Goal: Information Seeking & Learning: Learn about a topic

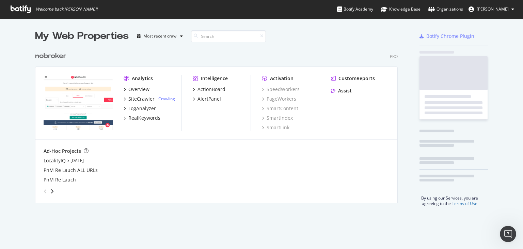
scroll to position [243, 513]
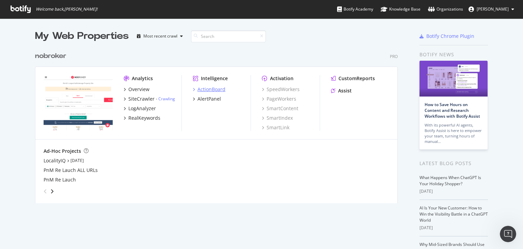
click at [213, 90] on div "ActionBoard" at bounding box center [212, 89] width 28 height 7
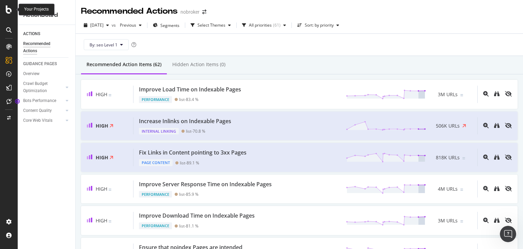
click at [7, 9] on icon at bounding box center [9, 9] width 6 height 8
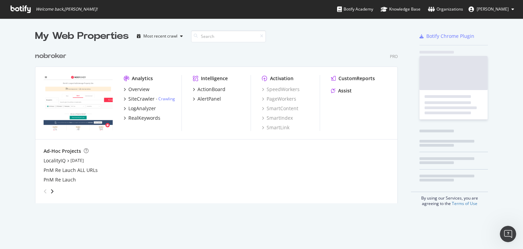
scroll to position [243, 513]
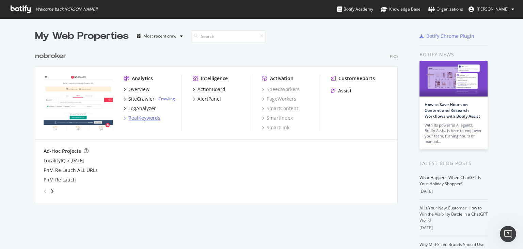
click at [140, 120] on div "RealKeywords" at bounding box center [144, 117] width 32 height 7
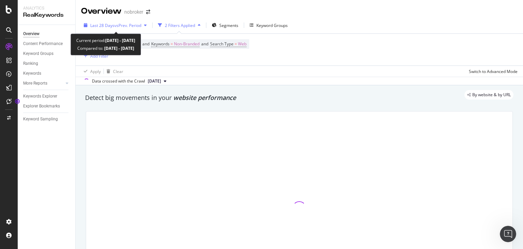
click at [112, 24] on span "Last 28 Days" at bounding box center [102, 25] width 24 height 6
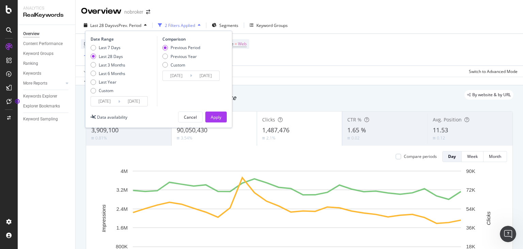
click at [106, 103] on input "[DATE]" at bounding box center [104, 101] width 27 height 10
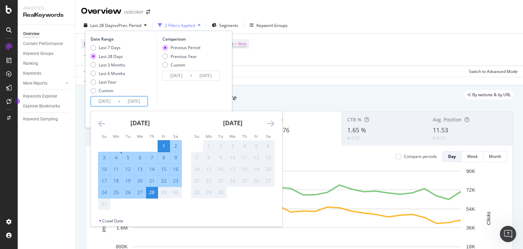
click at [160, 108] on div "Date Range Last 7 Days Last 28 Days Last 3 Months Last 6 Months Last Year Custo…" at bounding box center [158, 79] width 147 height 97
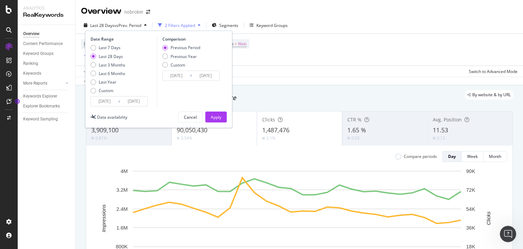
click at [179, 69] on div "Comparison Previous Period Previous Year Custom [DATE] Navigate forward to inte…" at bounding box center [189, 71] width 65 height 70
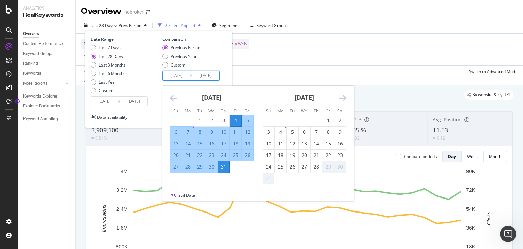
drag, startPoint x: 214, startPoint y: 53, endPoint x: 214, endPoint y: 80, distance: 26.9
click at [214, 52] on div "Previous Period Previous Year Custom" at bounding box center [192, 58] width 59 height 26
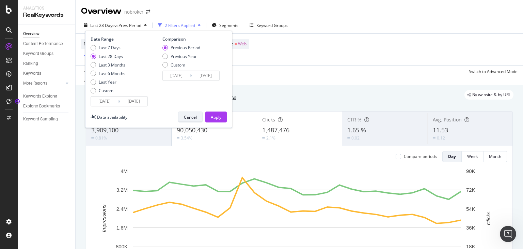
drag, startPoint x: 189, startPoint y: 114, endPoint x: 189, endPoint y: 92, distance: 22.2
click at [189, 113] on div "Cancel" at bounding box center [190, 117] width 13 height 10
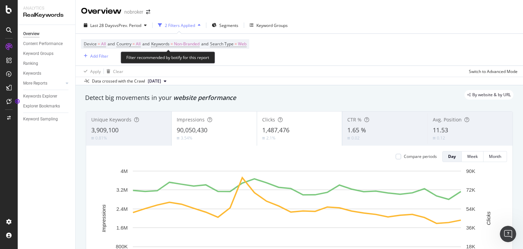
click at [106, 44] on span "Device = All and" at bounding box center [100, 44] width 33 height 6
click at [99, 41] on span "=" at bounding box center [99, 44] width 2 height 6
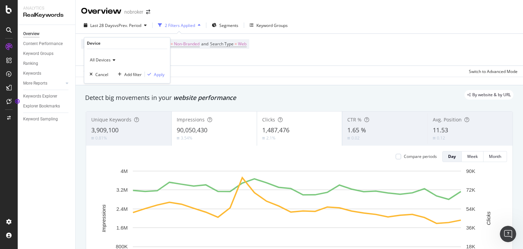
click at [101, 59] on span "All Devices" at bounding box center [100, 60] width 21 height 6
drag, startPoint x: 204, startPoint y: 65, endPoint x: 183, endPoint y: 55, distance: 23.3
click at [202, 65] on div "Device = All and Country = All and Keywords = Non-Branded and Search Type = Web…" at bounding box center [299, 50] width 437 height 32
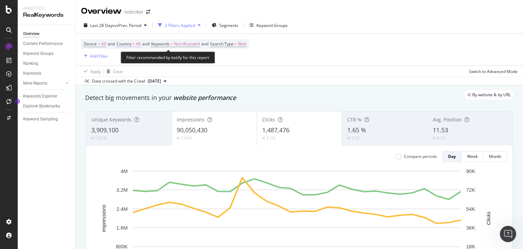
click at [139, 46] on span "All" at bounding box center [138, 44] width 5 height 10
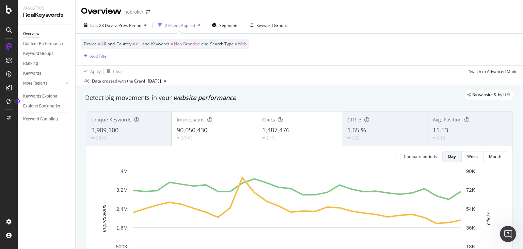
drag, startPoint x: 221, startPoint y: 71, endPoint x: 209, endPoint y: 62, distance: 14.8
click at [220, 70] on div "Apply Clear Switch to Advanced Mode" at bounding box center [300, 70] width 448 height 11
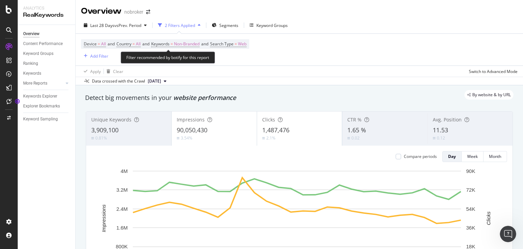
click at [177, 41] on span "Device = All and Country = All and Keywords = Non-Branded and Search Type = Web" at bounding box center [165, 44] width 163 height 10
click at [181, 44] on span "Non-Branded" at bounding box center [187, 44] width 26 height 10
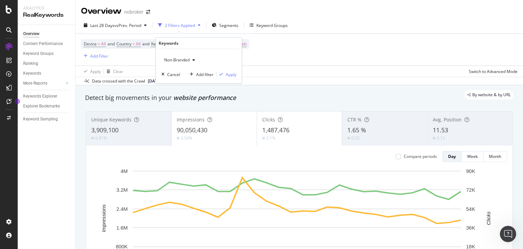
click at [187, 56] on div "Non-Branded" at bounding box center [180, 60] width 36 height 10
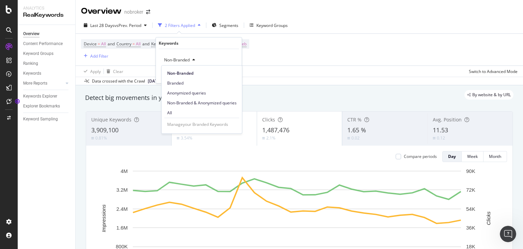
click at [179, 111] on span "All" at bounding box center [202, 113] width 70 height 6
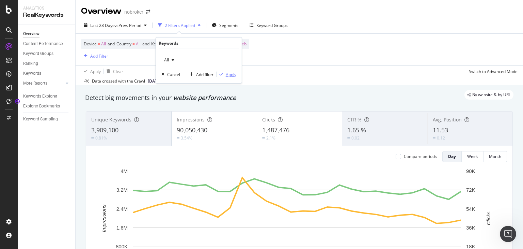
click at [224, 76] on div "button" at bounding box center [221, 74] width 9 height 4
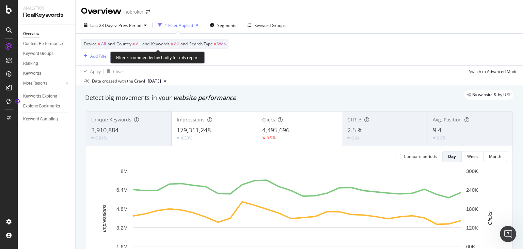
click at [170, 44] on span "Keywords" at bounding box center [160, 44] width 18 height 6
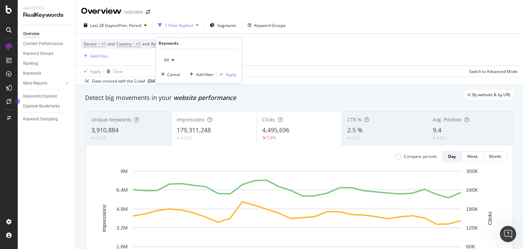
click at [170, 59] on div "button" at bounding box center [173, 60] width 8 height 4
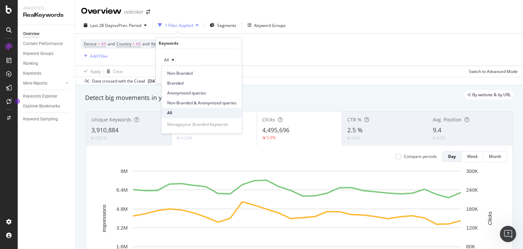
click at [178, 111] on span "All" at bounding box center [202, 113] width 70 height 6
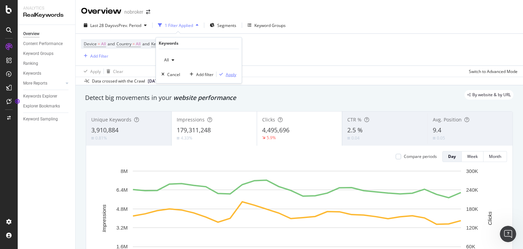
drag, startPoint x: 231, startPoint y: 71, endPoint x: 276, endPoint y: 66, distance: 44.5
click at [231, 71] on button "Apply" at bounding box center [227, 74] width 20 height 7
click at [276, 66] on div "Apply Clear Switch to Advanced Mode" at bounding box center [300, 70] width 448 height 11
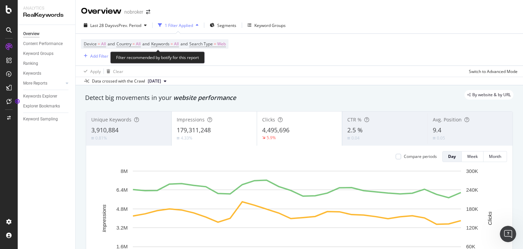
click at [217, 47] on span "Device = All and Country = All and Keywords = All and Search Type = Web" at bounding box center [155, 44] width 142 height 10
click at [213, 44] on span "Search Type" at bounding box center [201, 44] width 24 height 6
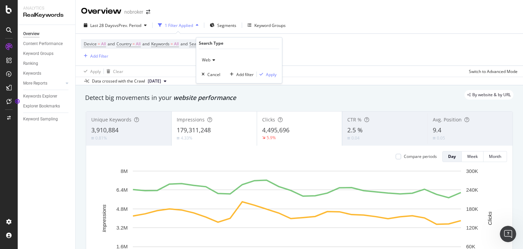
click at [211, 58] on icon at bounding box center [213, 60] width 5 height 4
click at [342, 61] on div "Device = All and Country = All and Keywords = All and Search Type = Web Add Fil…" at bounding box center [299, 50] width 437 height 32
click at [219, 28] on div "Segments" at bounding box center [226, 25] width 19 height 6
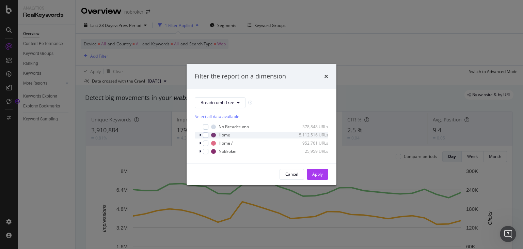
click at [198, 134] on div "Home 5,112,516 URLs" at bounding box center [262, 135] width 134 height 7
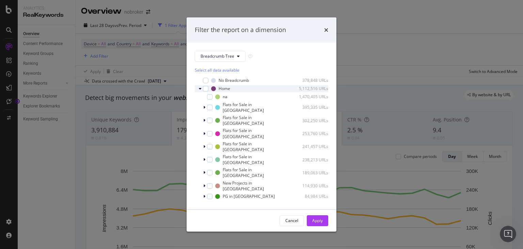
click at [199, 141] on div "Flats for Sale in [GEOGRAPHIC_DATA] 241,457 URLs" at bounding box center [262, 147] width 134 height 12
click at [200, 91] on div "modal" at bounding box center [201, 88] width 4 height 7
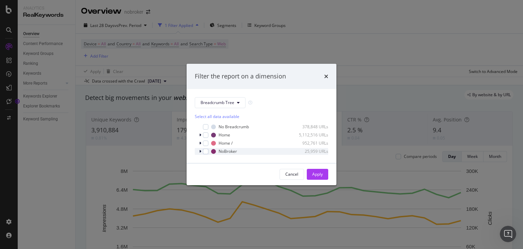
click at [201, 149] on div "modal" at bounding box center [201, 151] width 4 height 7
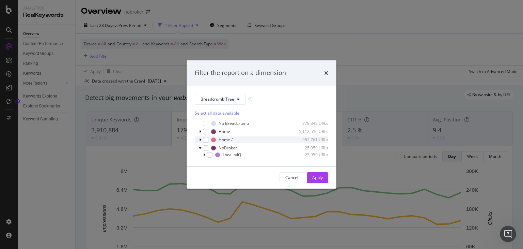
click at [199, 141] on icon "modal" at bounding box center [200, 140] width 2 height 4
click at [200, 132] on icon "modal" at bounding box center [200, 131] width 2 height 4
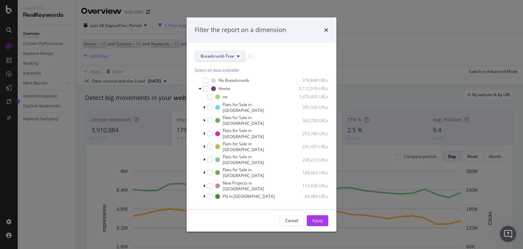
click at [221, 60] on button "Breadcrumb Tree" at bounding box center [220, 56] width 51 height 11
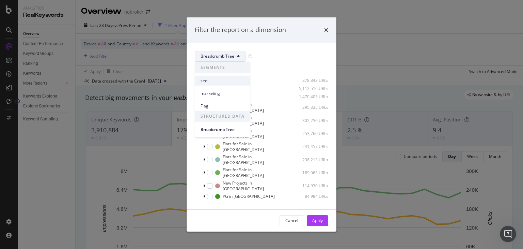
click at [226, 82] on span "seo" at bounding box center [223, 80] width 44 height 6
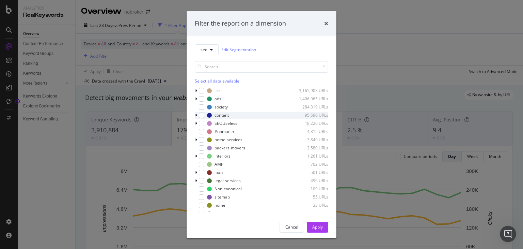
click at [196, 116] on icon "modal" at bounding box center [196, 115] width 2 height 4
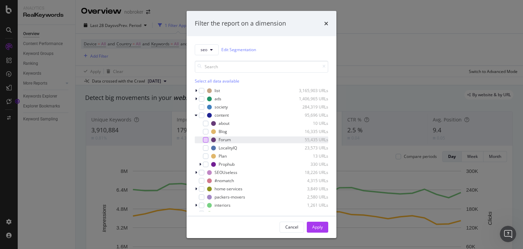
click at [207, 137] on div "modal" at bounding box center [205, 139] width 5 height 5
click at [324, 228] on button "Apply" at bounding box center [317, 226] width 21 height 11
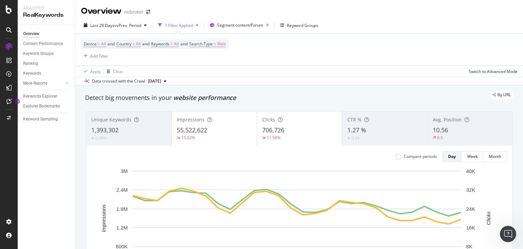
click at [167, 82] on icon at bounding box center [165, 81] width 3 height 4
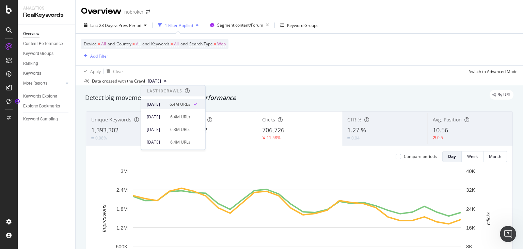
click at [166, 102] on div "[DATE]" at bounding box center [156, 104] width 19 height 6
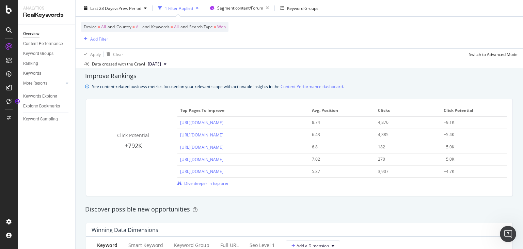
scroll to position [462, 0]
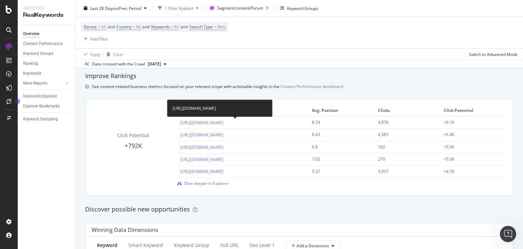
drag, startPoint x: 199, startPoint y: 108, endPoint x: 172, endPoint y: 98, distance: 29.0
click at [172, 99] on div "[URL][DOMAIN_NAME]" at bounding box center [220, 107] width 106 height 17
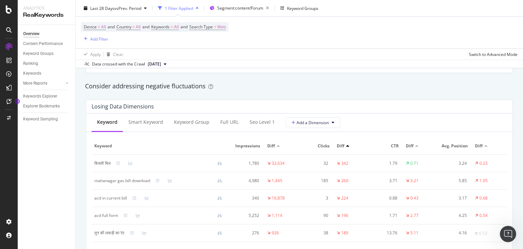
scroll to position [780, 0]
click at [285, 130] on div "Keyword Smart Keyword Keyword Group Full URL seo Level 1 Add a Dimension" at bounding box center [299, 122] width 427 height 18
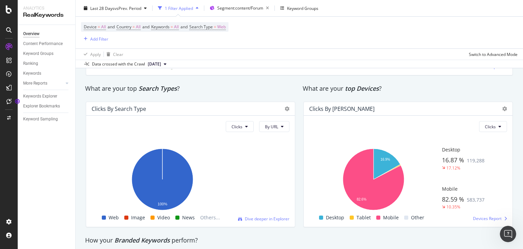
scroll to position [1124, 0]
click at [282, 126] on button "By URL" at bounding box center [274, 126] width 30 height 11
click at [266, 149] on span "By website" at bounding box center [273, 152] width 20 height 6
click at [238, 124] on icon at bounding box center [239, 126] width 3 height 4
click at [232, 155] on div "Impressions" at bounding box center [234, 152] width 34 height 10
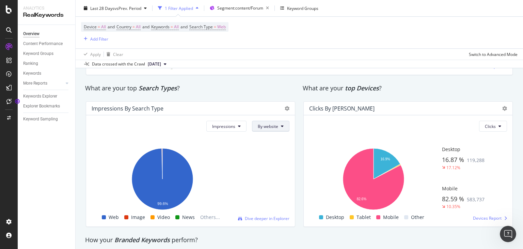
click at [281, 127] on icon at bounding box center [282, 126] width 3 height 4
click at [258, 143] on div "By URL" at bounding box center [266, 139] width 32 height 10
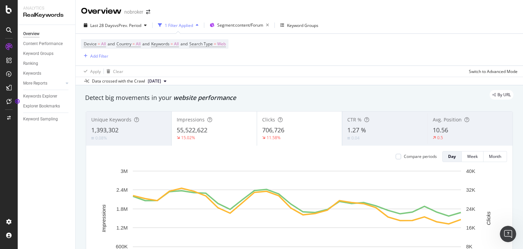
scroll to position [0, 0]
click at [311, 26] on div "Keyword Groups" at bounding box center [302, 25] width 31 height 6
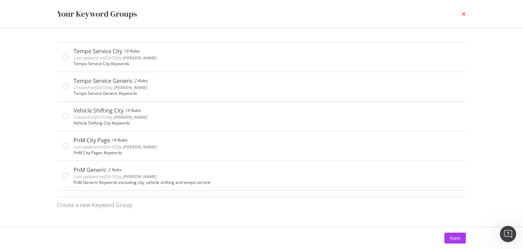
click at [463, 13] on icon "times" at bounding box center [464, 13] width 4 height 5
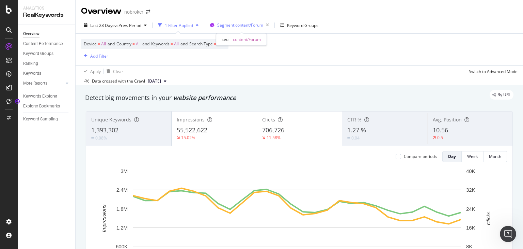
click at [246, 22] on span "Segment: content/Forum" at bounding box center [240, 25] width 46 height 6
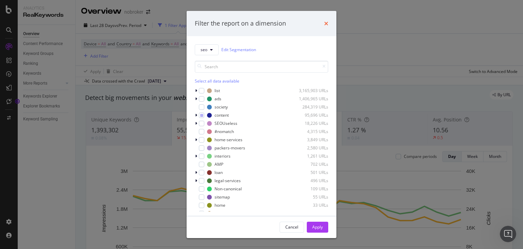
drag, startPoint x: 321, startPoint y: 24, endPoint x: 326, endPoint y: 25, distance: 4.5
click at [326, 25] on div "Filter the report on a dimension" at bounding box center [262, 23] width 134 height 9
click at [326, 25] on icon "times" at bounding box center [326, 23] width 4 height 5
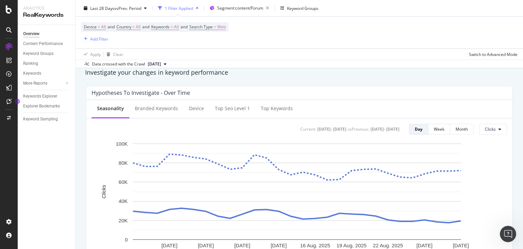
scroll to position [245, 0]
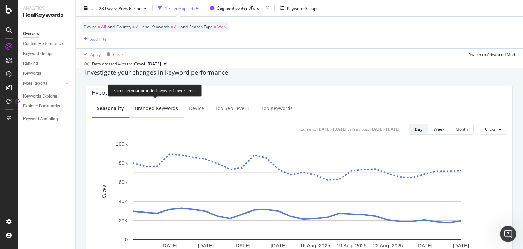
click at [157, 107] on div "Branded Keywords" at bounding box center [156, 108] width 43 height 7
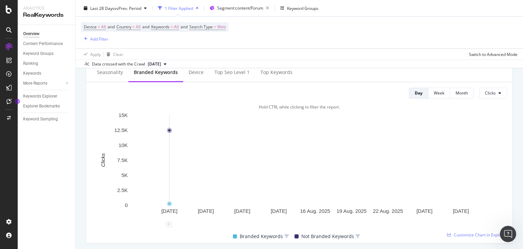
scroll to position [281, 0]
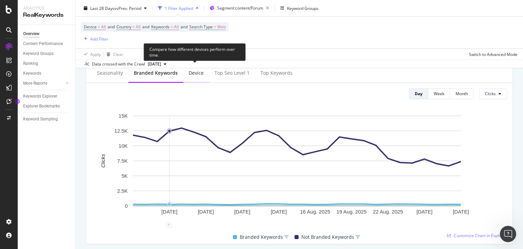
click at [195, 70] on div "Device" at bounding box center [196, 73] width 15 height 7
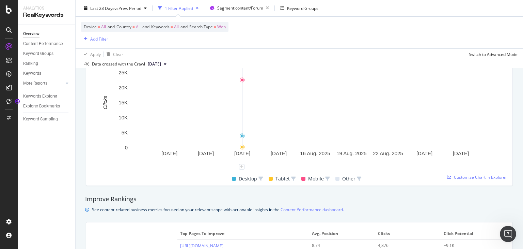
scroll to position [267, 0]
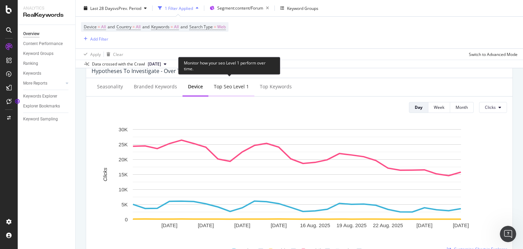
click at [230, 86] on div "Top seo Level 1" at bounding box center [231, 86] width 35 height 7
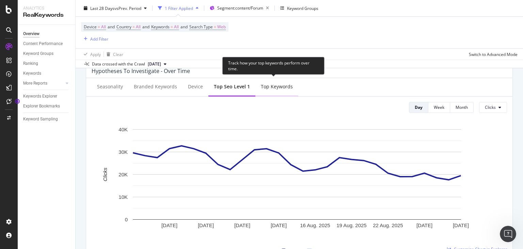
click at [278, 90] on div "Top Keywords" at bounding box center [277, 87] width 43 height 19
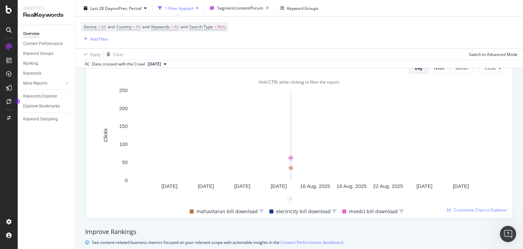
scroll to position [307, 0]
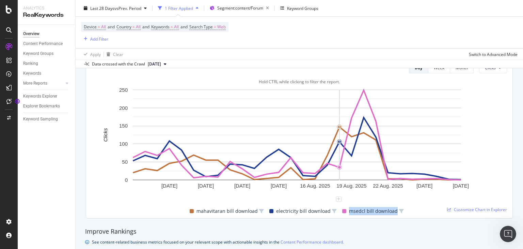
drag, startPoint x: 345, startPoint y: 212, endPoint x: 391, endPoint y: 217, distance: 46.3
click at [391, 217] on div "mahavitaran bill download electricity bill download msedcl bill download" at bounding box center [297, 210] width 416 height 13
click at [319, 230] on div "Improve Rankings" at bounding box center [299, 231] width 429 height 9
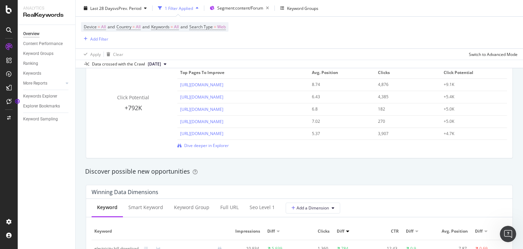
scroll to position [469, 0]
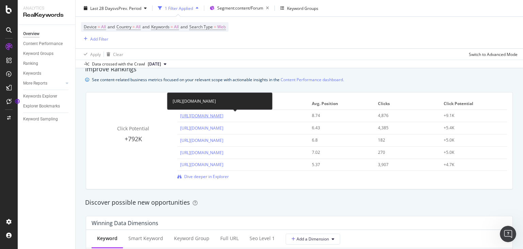
click at [224, 115] on link "[URL][DOMAIN_NAME]" at bounding box center [201, 116] width 43 height 6
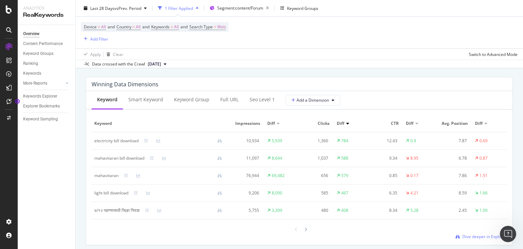
scroll to position [607, 0]
click at [151, 102] on div "Smart Keyword" at bounding box center [145, 99] width 35 height 7
click at [193, 101] on div "Keyword Group" at bounding box center [191, 99] width 35 height 7
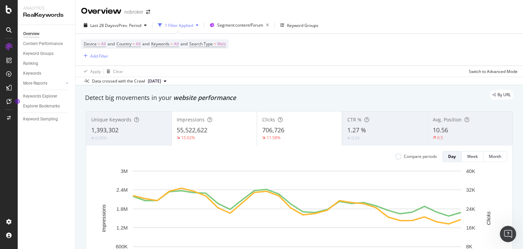
scroll to position [0, 0]
click at [161, 78] on span "[DATE]" at bounding box center [154, 81] width 13 height 6
click at [165, 56] on div "Device = All and Country = All and Keywords = All and Search Type = Web Add Fil…" at bounding box center [155, 49] width 148 height 21
click at [96, 55] on div "Add Filter" at bounding box center [99, 56] width 18 height 6
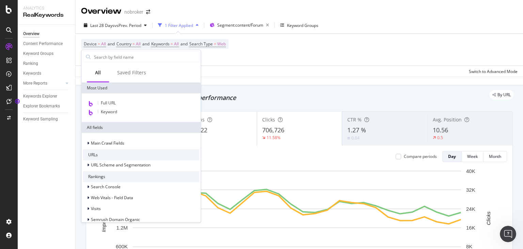
drag, startPoint x: 195, startPoint y: 107, endPoint x: 196, endPoint y: 120, distance: 13.7
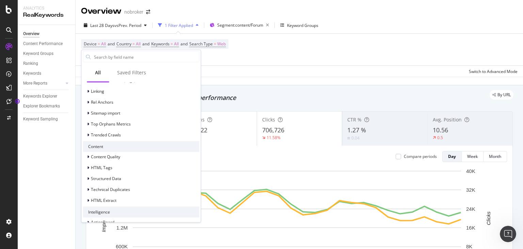
scroll to position [171, 0]
click at [133, 58] on input "text" at bounding box center [146, 57] width 106 height 10
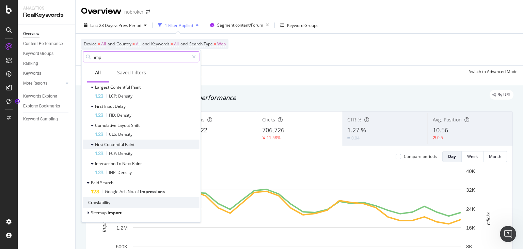
type input "impr"
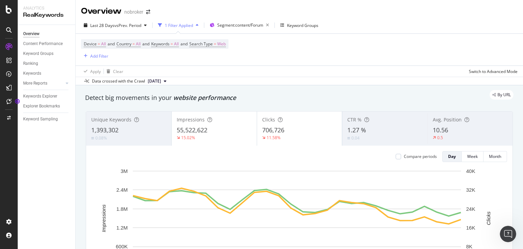
click at [295, 50] on div "Device = All and Country = All and Keywords = All and Search Type = Web Add Fil…" at bounding box center [299, 50] width 437 height 32
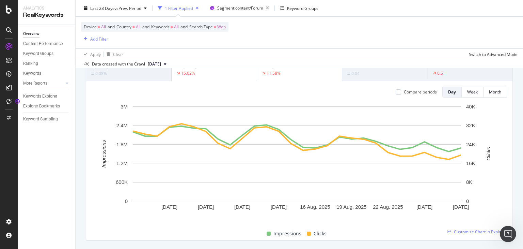
scroll to position [56, 0]
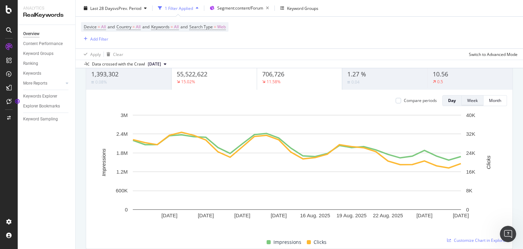
click at [465, 105] on button "Week" at bounding box center [473, 100] width 22 height 11
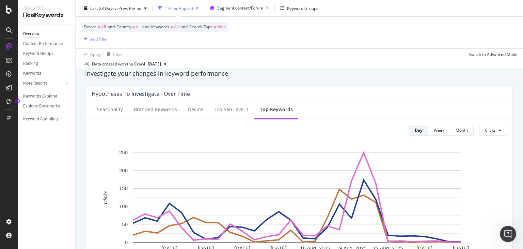
scroll to position [224, 0]
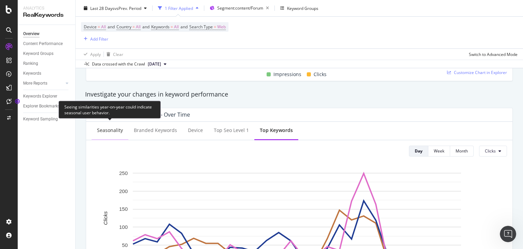
click at [112, 130] on div "Seasonality" at bounding box center [110, 130] width 26 height 7
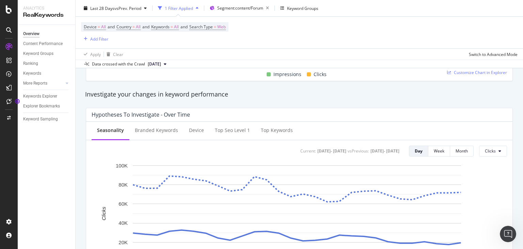
click at [499, 146] on button "Clicks" at bounding box center [493, 151] width 28 height 11
drag, startPoint x: 519, startPoint y: 75, endPoint x: 520, endPoint y: 81, distance: 5.7
drag, startPoint x: 520, startPoint y: 81, endPoint x: 520, endPoint y: 86, distance: 5.5
click at [520, 86] on div "Overview nobroker Last 28 Days vs Prev. Period 1 Filter Applied Segment: conten…" at bounding box center [300, 124] width 448 height 249
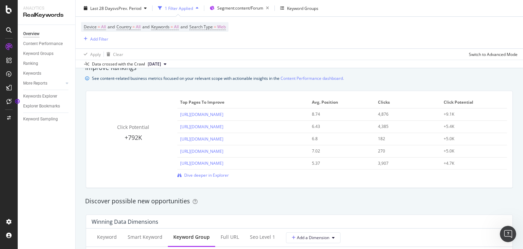
scroll to position [468, 0]
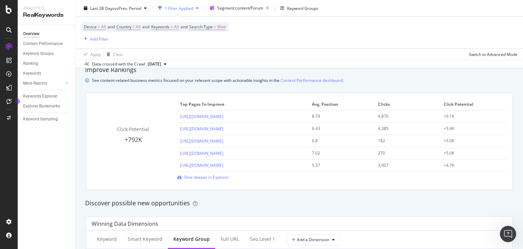
click at [506, 75] on div "Improve Rankings See content-related business metrics focused on your relevant …" at bounding box center [299, 74] width 435 height 19
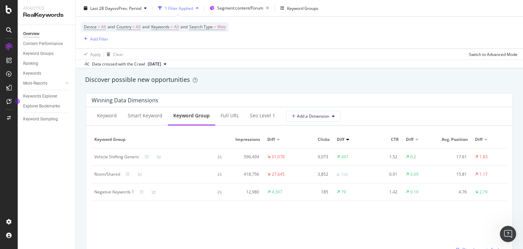
scroll to position [595, 0]
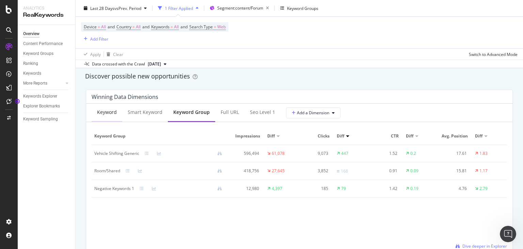
click at [104, 115] on div "Keyword" at bounding box center [107, 112] width 20 height 7
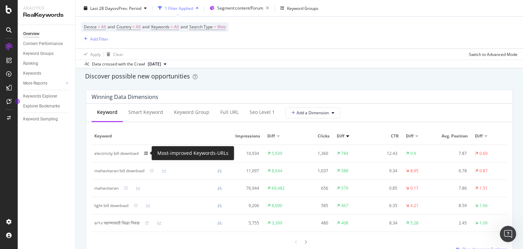
click at [145, 151] on icon at bounding box center [146, 153] width 4 height 4
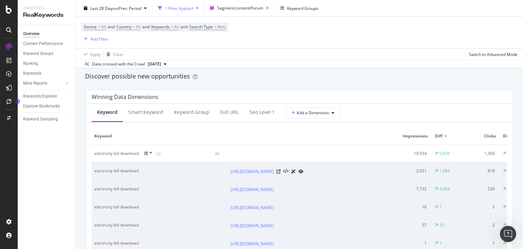
drag, startPoint x: 92, startPoint y: 172, endPoint x: 151, endPoint y: 170, distance: 58.3
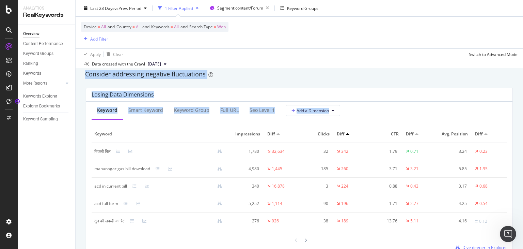
scroll to position [905, 0]
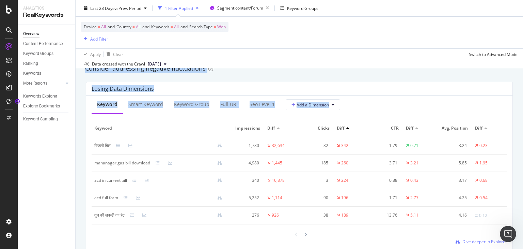
drag, startPoint x: 523, startPoint y: 129, endPoint x: 522, endPoint y: 147, distance: 17.1
click at [522, 147] on div "Overview nobroker Last 28 Days vs Prev. Period 1 Filter Applied Segment: conten…" at bounding box center [300, 124] width 448 height 249
click at [404, 76] on div "Consider addressing negative fluctuations" at bounding box center [299, 69] width 435 height 16
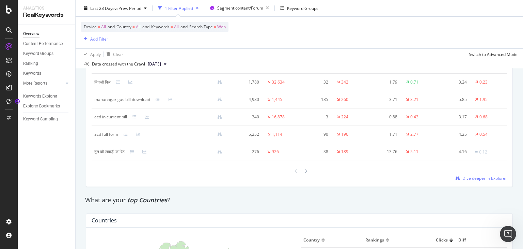
scroll to position [972, 0]
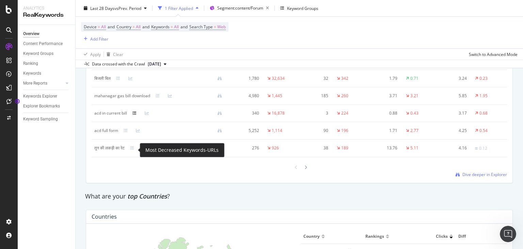
click at [135, 115] on icon at bounding box center [135, 113] width 4 height 4
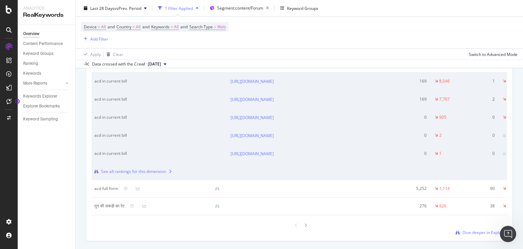
scroll to position [1036, 0]
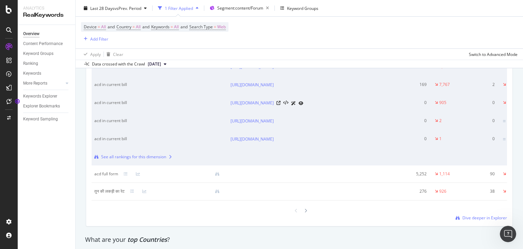
click at [449, 112] on td "905" at bounding box center [449, 103] width 34 height 18
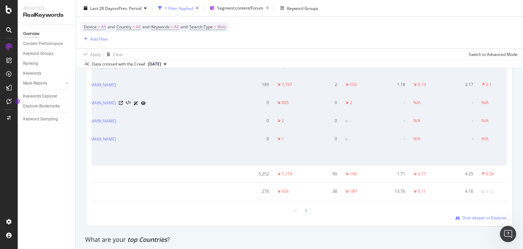
scroll to position [0, 164]
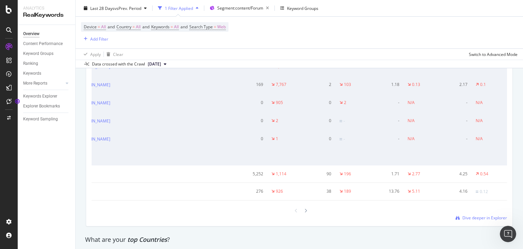
click at [57, 215] on div "Overview Content Performance Keyword Groups Ranking Keywords More Reports Count…" at bounding box center [47, 137] width 58 height 224
drag, startPoint x: 137, startPoint y: 202, endPoint x: 172, endPoint y: 203, distance: 34.4
drag, startPoint x: 172, startPoint y: 203, endPoint x: 241, endPoint y: 203, distance: 68.8
click at [241, 165] on tr "See all rankings for this dimension" at bounding box center [217, 156] width 579 height 17
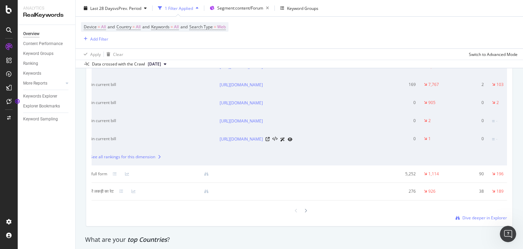
scroll to position [0, 0]
drag, startPoint x: 93, startPoint y: 105, endPoint x: 131, endPoint y: 102, distance: 38.0
click at [131, 70] on div "acd in current bill" at bounding box center [153, 66] width 118 height 6
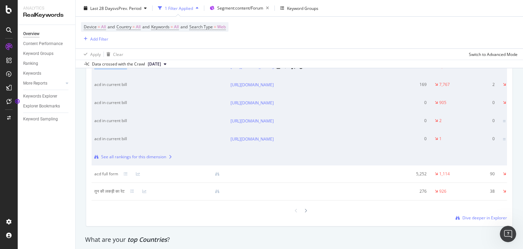
drag, startPoint x: 129, startPoint y: 103, endPoint x: 94, endPoint y: 103, distance: 35.1
click at [94, 70] on div "acd in current bill" at bounding box center [153, 66] width 118 height 6
copy div "acd in current bill"
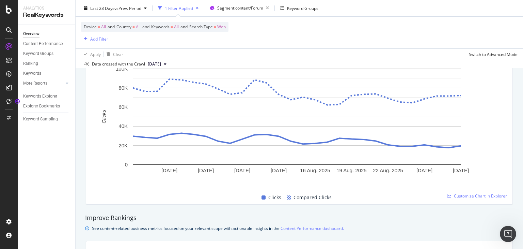
scroll to position [256, 0]
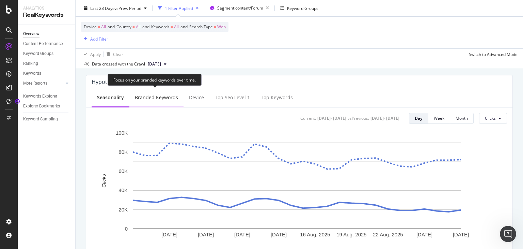
click at [169, 95] on div "Branded Keywords" at bounding box center [156, 97] width 43 height 7
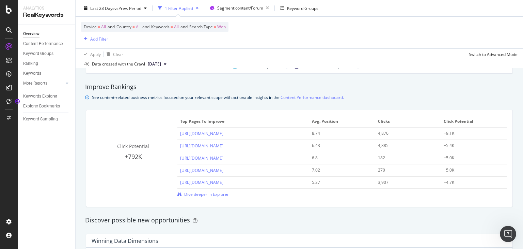
scroll to position [463, 0]
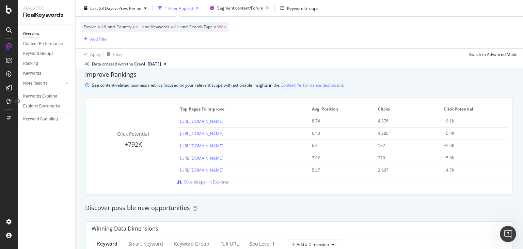
click at [193, 184] on span "Dive deeper in Explorer" at bounding box center [206, 182] width 45 height 6
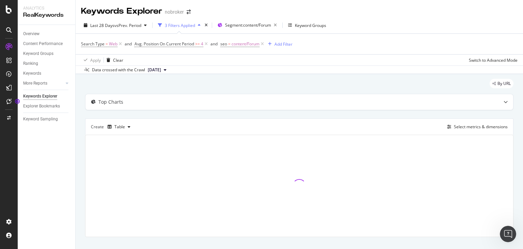
drag, startPoint x: 193, startPoint y: 184, endPoint x: 134, endPoint y: 78, distance: 121.7
click at [134, 78] on div "By URL Top Charts Create Table Select metrics & dimensions" at bounding box center [300, 167] width 448 height 187
click at [161, 68] on span "[DATE]" at bounding box center [154, 70] width 13 height 6
click at [165, 93] on div "[DATE]" at bounding box center [156, 93] width 19 height 6
click at [207, 46] on icon at bounding box center [206, 44] width 6 height 7
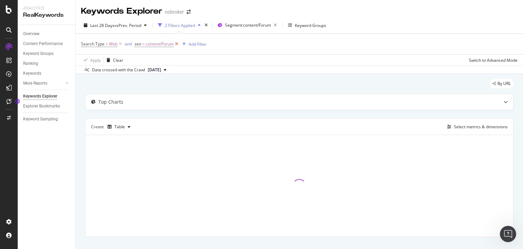
click at [176, 45] on icon at bounding box center [177, 44] width 6 height 7
click at [176, 45] on div "Search Type = Web Add Filter" at bounding box center [299, 44] width 437 height 20
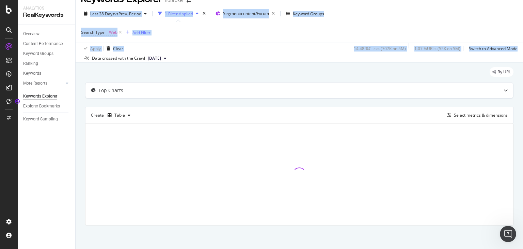
drag, startPoint x: 523, startPoint y: 11, endPoint x: 523, endPoint y: 52, distance: 41.2
click at [523, 52] on div "Keywords Explorer nobroker Last 28 Days vs Prev. Period 1 Filter Applied Segmen…" at bounding box center [300, 124] width 448 height 249
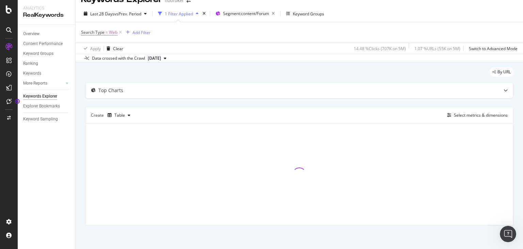
click at [462, 74] on div "By URL" at bounding box center [299, 74] width 429 height 15
click at [456, 113] on div "Select metrics & dimensions" at bounding box center [481, 115] width 54 height 6
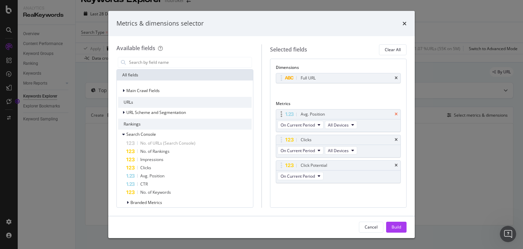
click at [396, 114] on icon "times" at bounding box center [396, 114] width 3 height 4
click at [396, 138] on icon "times" at bounding box center [396, 140] width 3 height 4
click at [396, 163] on icon "times" at bounding box center [396, 165] width 3 height 4
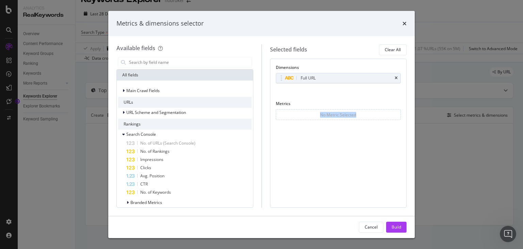
click at [396, 114] on div "No Metric Selected" at bounding box center [338, 114] width 125 height 11
click at [174, 65] on input "modal" at bounding box center [189, 62] width 123 height 10
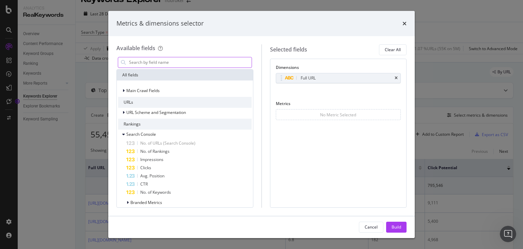
paste input "acd in current bill"
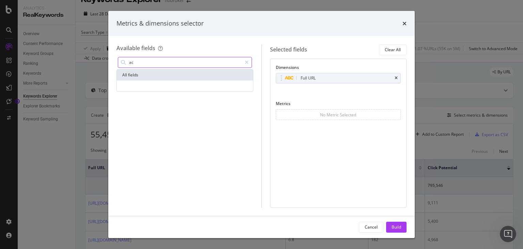
type input "a"
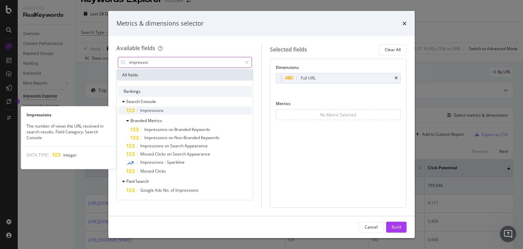
type input "impressoi"
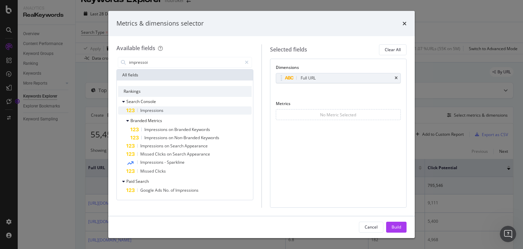
click at [159, 111] on span "Impressions" at bounding box center [151, 110] width 23 height 6
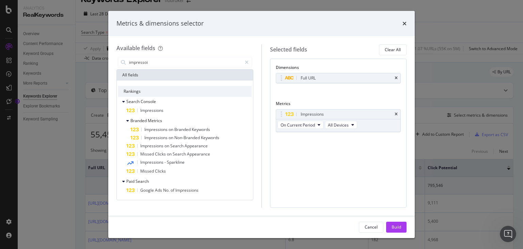
click at [159, 111] on span "Impressions" at bounding box center [151, 110] width 23 height 6
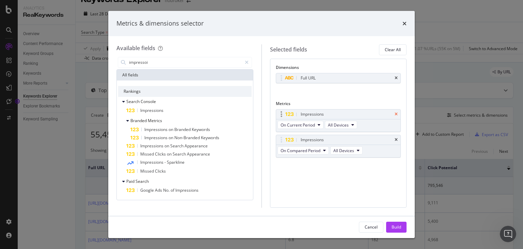
click at [397, 114] on icon "times" at bounding box center [396, 114] width 3 height 4
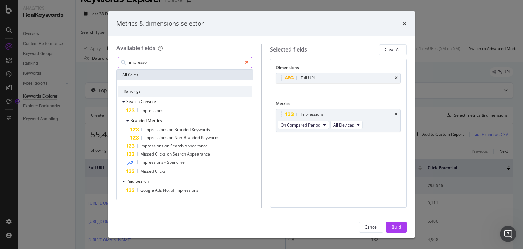
click at [248, 63] on icon "modal" at bounding box center [247, 62] width 4 height 5
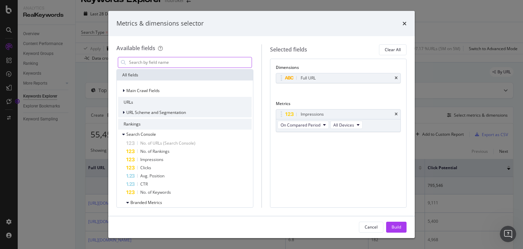
click at [122, 112] on div "URL Scheme and Segmentation" at bounding box center [152, 112] width 68 height 7
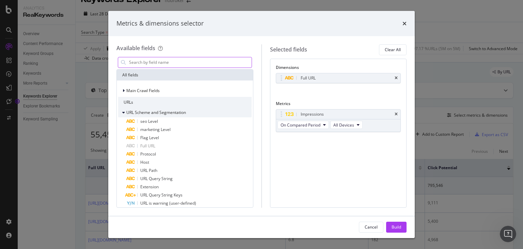
click at [121, 109] on div "URL Scheme and Segmentation" at bounding box center [152, 112] width 68 height 7
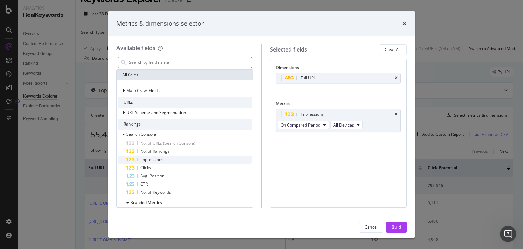
click at [160, 158] on span "Impressions" at bounding box center [151, 159] width 23 height 6
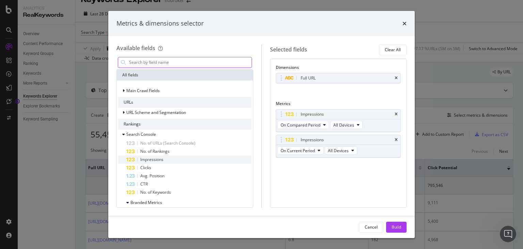
click at [142, 159] on span "Impressions" at bounding box center [151, 159] width 23 height 6
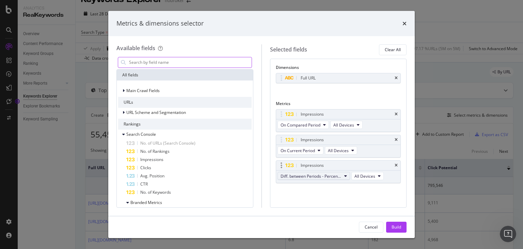
click at [318, 175] on span "Diff. between Periods - Percentage" at bounding box center [311, 176] width 61 height 6
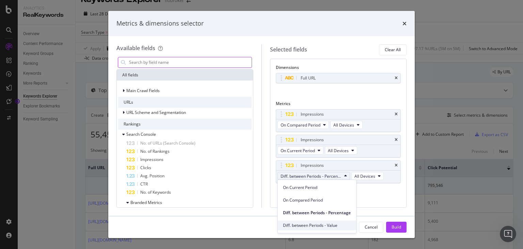
click at [331, 227] on span "Diff. between Periods - Value" at bounding box center [317, 225] width 68 height 6
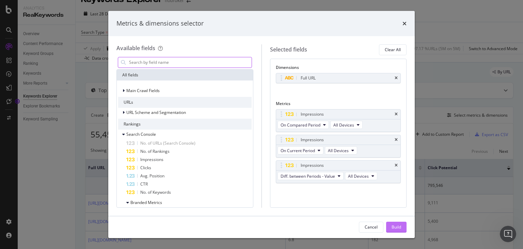
click at [401, 225] on div "Build" at bounding box center [397, 227] width 10 height 6
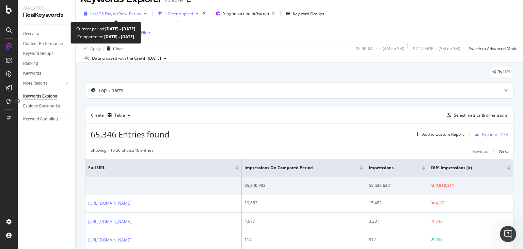
click at [107, 14] on span "Last 28 Days" at bounding box center [102, 14] width 24 height 6
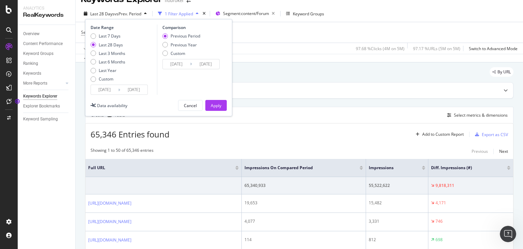
click at [132, 90] on input "[DATE]" at bounding box center [133, 90] width 27 height 10
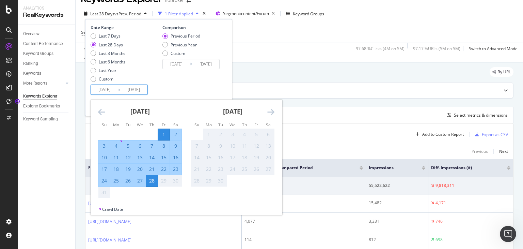
click at [98, 116] on div "[DATE]" at bounding box center [140, 113] width 84 height 29
click at [99, 114] on icon "Move backward to switch to the previous month." at bounding box center [101, 112] width 7 height 8
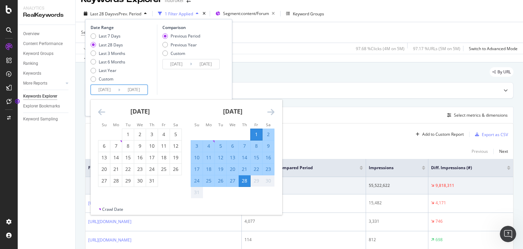
click at [106, 89] on input "[DATE]" at bounding box center [104, 90] width 27 height 10
click at [180, 61] on input "[DATE]" at bounding box center [176, 64] width 27 height 10
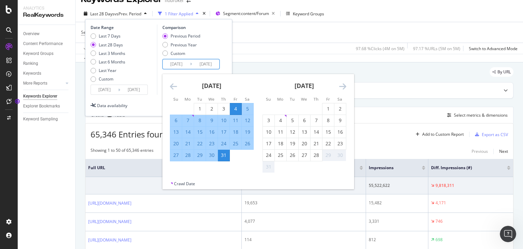
click at [224, 54] on div "Date Range Last 7 Days Last 28 Days Last 3 Months Last 6 Months Last Year Custo…" at bounding box center [159, 60] width 136 height 70
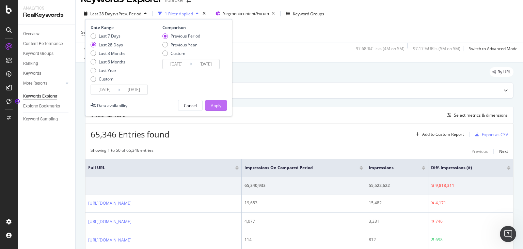
click at [219, 103] on div "Apply" at bounding box center [216, 106] width 11 height 6
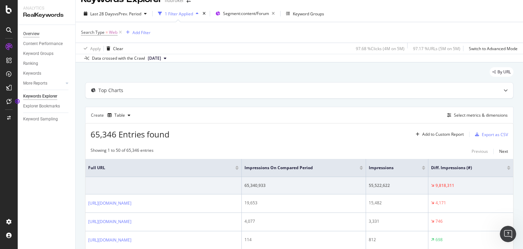
click at [30, 36] on div "Overview" at bounding box center [31, 33] width 16 height 7
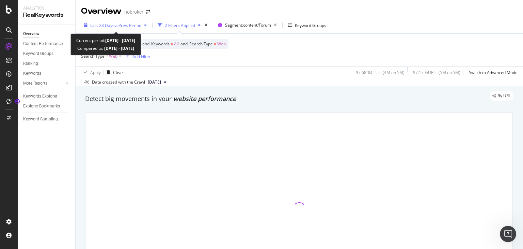
click at [112, 26] on span "Last 28 Days" at bounding box center [102, 25] width 24 height 6
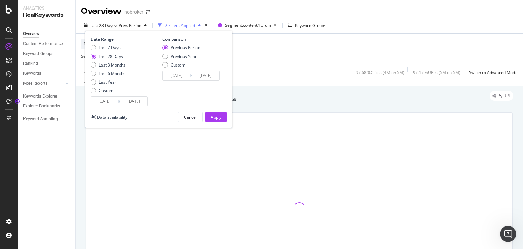
click at [177, 77] on input "[DATE]" at bounding box center [176, 76] width 27 height 10
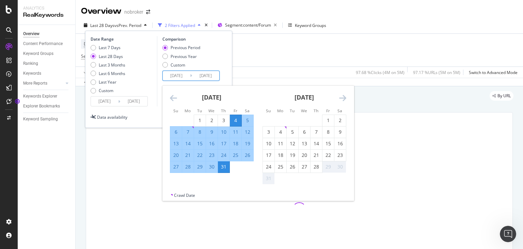
click at [227, 60] on div "Date Range Last 7 Days Last 28 Days Last 3 Months Last 6 Months Last Year Custo…" at bounding box center [158, 79] width 147 height 97
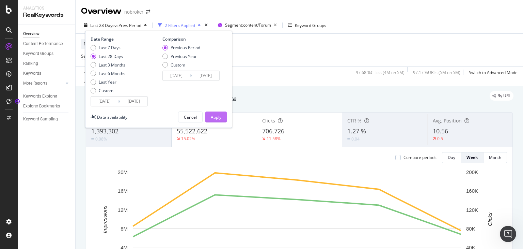
click at [216, 114] on div "Apply" at bounding box center [216, 117] width 11 height 6
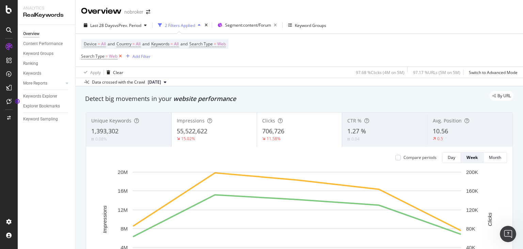
click at [121, 58] on icon at bounding box center [121, 56] width 6 height 7
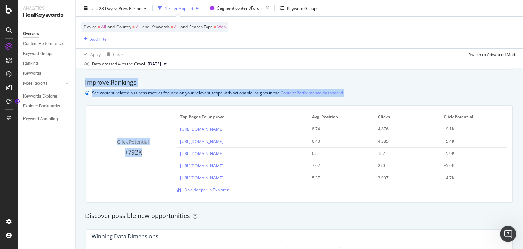
scroll to position [458, 0]
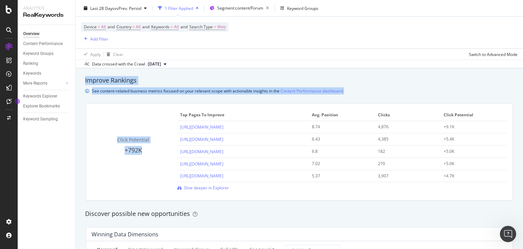
drag, startPoint x: 523, startPoint y: 56, endPoint x: 523, endPoint y: 104, distance: 47.4
click at [523, 104] on div "Overview nobroker Last 28 Days vs Prev. Period 1 Filter Applied Segment: conten…" at bounding box center [300, 124] width 448 height 249
click at [105, 133] on div "Click Potential +792K Top pages to improve Avg. Position Clicks Click Potential…" at bounding box center [300, 149] width 416 height 81
click at [194, 186] on span "Dive deeper in Explorer" at bounding box center [206, 188] width 45 height 6
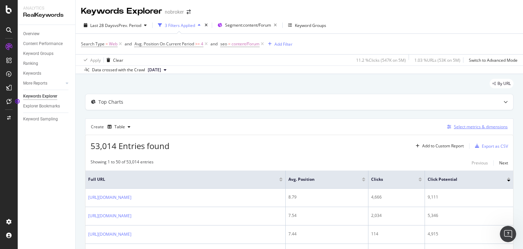
click at [454, 126] on div "Select metrics & dimensions" at bounding box center [481, 127] width 54 height 6
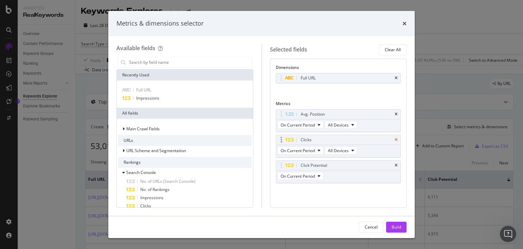
click at [396, 113] on icon "times" at bounding box center [396, 114] width 3 height 4
click at [396, 138] on icon "times" at bounding box center [396, 140] width 3 height 4
click at [396, 163] on icon "times" at bounding box center [396, 165] width 3 height 4
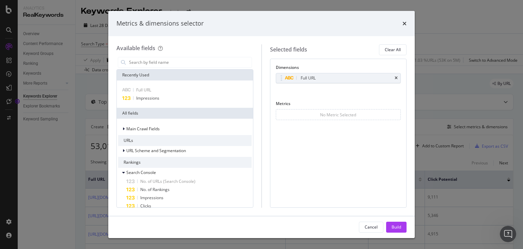
click at [396, 113] on div "No Metric Selected" at bounding box center [338, 114] width 125 height 11
click at [152, 97] on span "Impressions" at bounding box center [147, 98] width 23 height 6
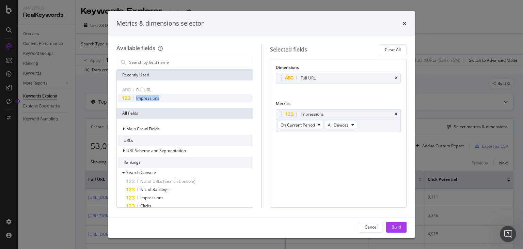
click at [152, 97] on span "Impressions" at bounding box center [147, 98] width 23 height 6
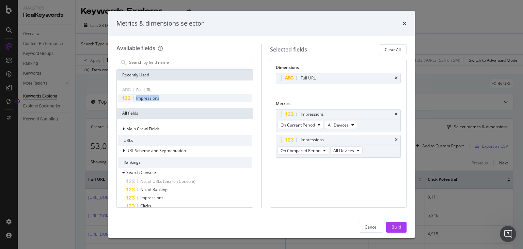
click at [152, 97] on span "Impressions" at bounding box center [147, 98] width 23 height 6
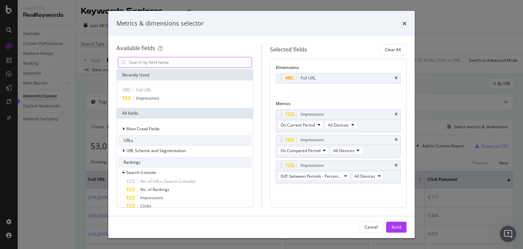
click at [149, 62] on input "modal" at bounding box center [189, 62] width 123 height 10
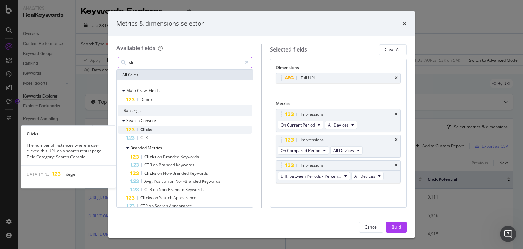
type input "cli"
click at [150, 129] on span "Clicks" at bounding box center [146, 129] width 12 height 6
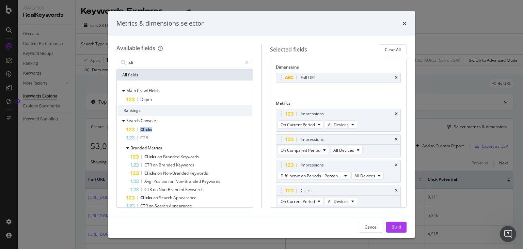
click at [150, 129] on span "Clicks" at bounding box center [146, 129] width 12 height 6
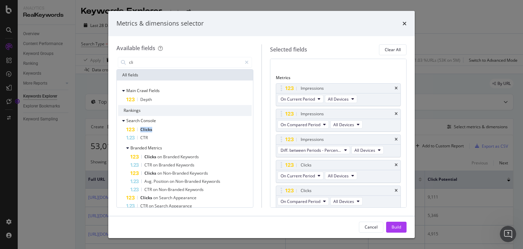
click at [150, 129] on span "Clicks" at bounding box center [146, 129] width 12 height 6
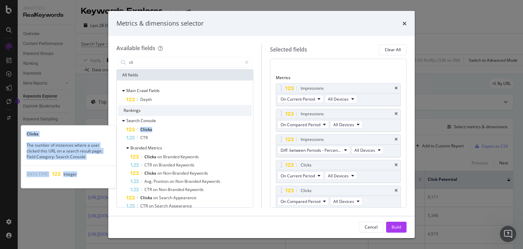
scroll to position [51, 0]
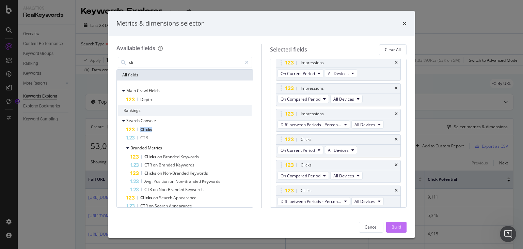
click at [397, 228] on div "Build" at bounding box center [397, 227] width 10 height 6
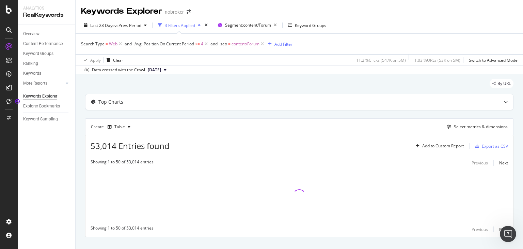
drag, startPoint x: 397, startPoint y: 228, endPoint x: 324, endPoint y: 120, distance: 131.0
click at [324, 120] on div "Create Table Select metrics & dimensions" at bounding box center [299, 126] width 429 height 16
click at [206, 43] on icon at bounding box center [206, 44] width 6 height 7
click at [176, 45] on icon at bounding box center [177, 44] width 6 height 7
click at [143, 40] on div "Add Filter" at bounding box center [136, 43] width 27 height 7
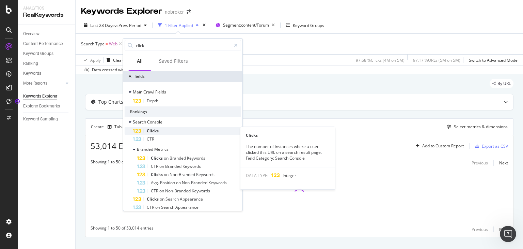
type input "click"
click at [165, 132] on div "Clicks" at bounding box center [187, 131] width 108 height 8
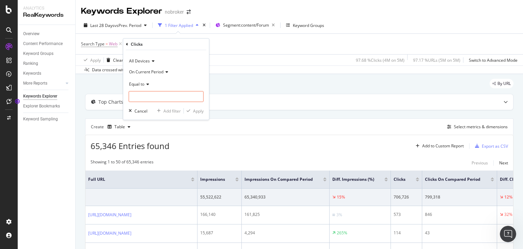
click at [140, 69] on span "On Current Period" at bounding box center [146, 72] width 34 height 6
click at [156, 110] on span "Diff. Between Period - value" at bounding box center [158, 113] width 52 height 6
click at [139, 83] on span "Equal to" at bounding box center [136, 84] width 15 height 6
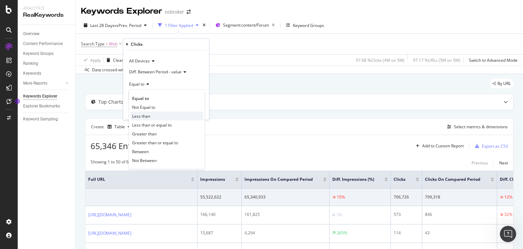
click at [145, 116] on span "Less than" at bounding box center [141, 116] width 18 height 6
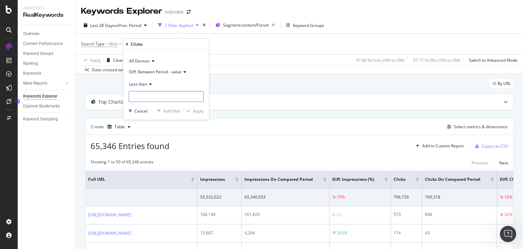
click at [141, 97] on input "number" at bounding box center [166, 96] width 75 height 11
type input "0"
click at [191, 109] on div "button" at bounding box center [188, 111] width 9 height 4
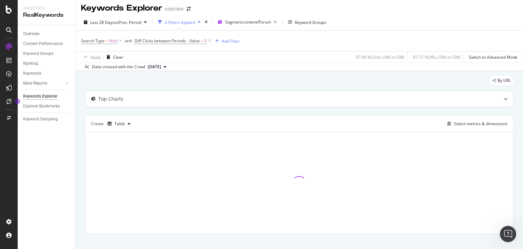
scroll to position [12, 0]
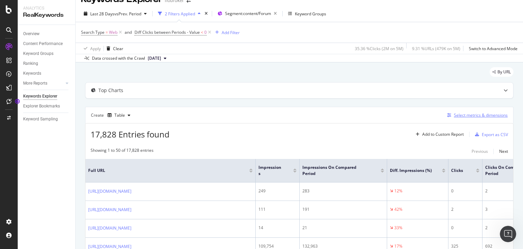
click at [453, 111] on div "Select metrics & dimensions" at bounding box center [476, 114] width 63 height 7
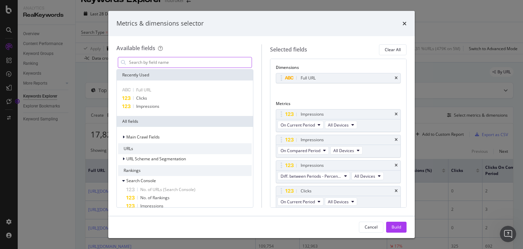
click at [148, 62] on input "modal" at bounding box center [189, 62] width 123 height 10
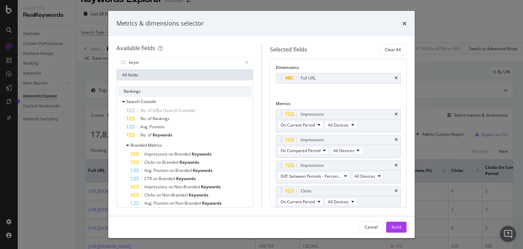
type input "keyw"
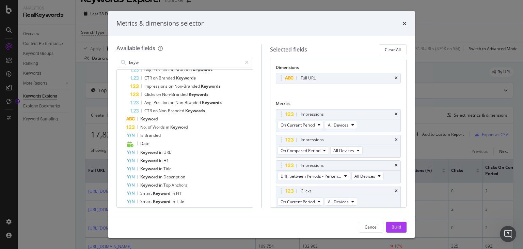
scroll to position [99, 0]
click at [160, 122] on div "Keyword" at bounding box center [188, 120] width 125 height 8
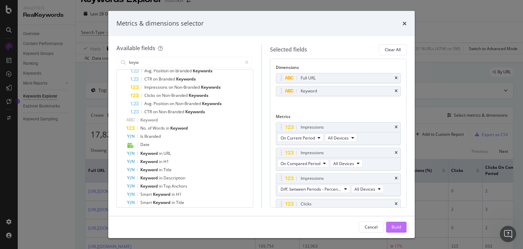
click at [398, 230] on div "Build" at bounding box center [397, 227] width 10 height 10
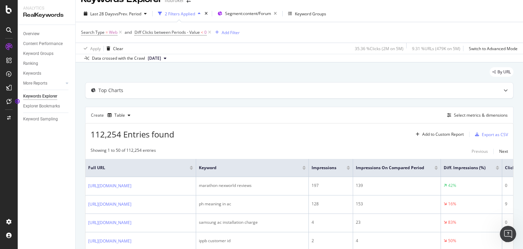
click at [186, 26] on div "Search Type = Web and Diff Clicks between Periods - Value < 0 Add Filter" at bounding box center [299, 32] width 437 height 20
click at [183, 32] on span "Diff Clicks between Periods - Value" at bounding box center [167, 32] width 65 height 6
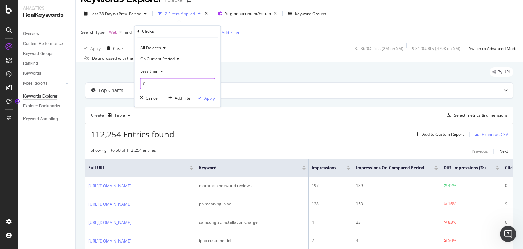
click at [153, 84] on input "0" at bounding box center [177, 83] width 75 height 11
type input "-100"
click at [206, 95] on div "Apply" at bounding box center [209, 98] width 11 height 6
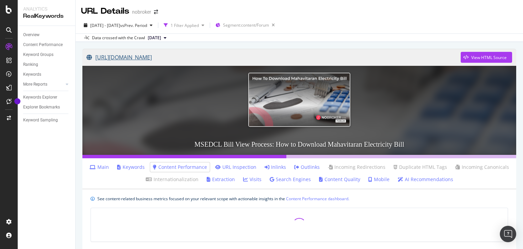
click at [242, 55] on link "https://www.nobroker.in/forum/how-to-download-mahavitaran-electricity-bill/" at bounding box center [274, 57] width 374 height 17
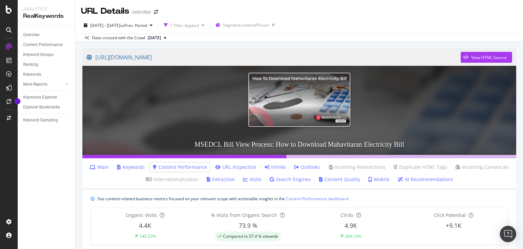
click at [169, 37] on button "[DATE]" at bounding box center [157, 38] width 24 height 8
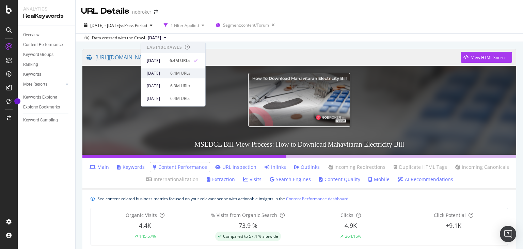
click at [166, 74] on div "2025 Jul. 7th" at bounding box center [156, 73] width 19 height 6
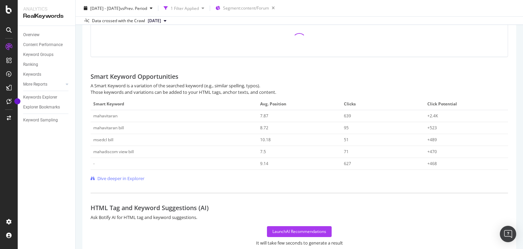
scroll to position [259, 0]
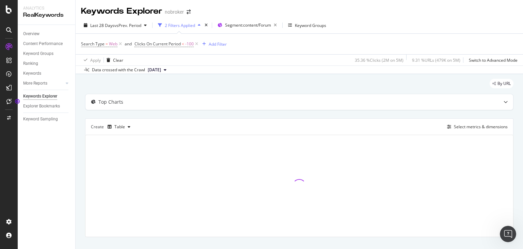
scroll to position [12, 0]
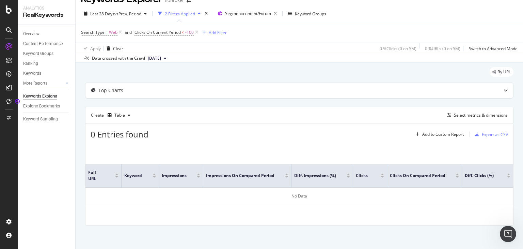
click at [176, 29] on span "Clicks On Current Period < -100" at bounding box center [167, 33] width 65 height 10
click at [172, 30] on span "Clicks On Current Period" at bounding box center [158, 32] width 46 height 6
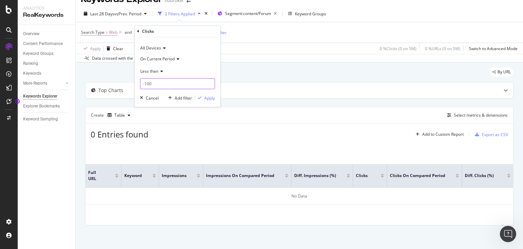
click at [159, 81] on input "-100" at bounding box center [177, 83] width 75 height 11
type input "-1"
type input "0"
click at [208, 96] on div "Apply" at bounding box center [209, 98] width 11 height 6
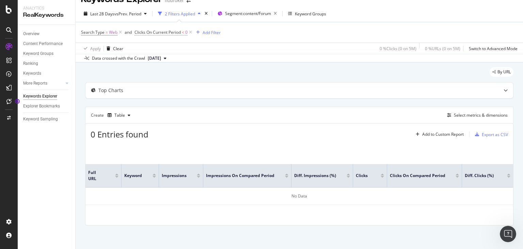
click at [179, 30] on span "Clicks On Current Period" at bounding box center [158, 32] width 46 height 6
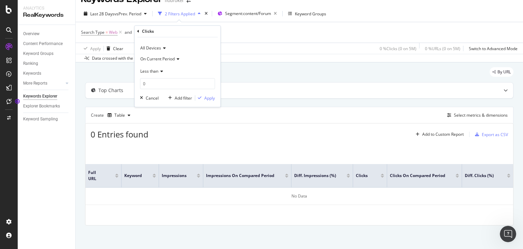
click at [161, 58] on span "On Current Period" at bounding box center [157, 59] width 34 height 6
click at [172, 98] on span "Diff. Between Period - value" at bounding box center [169, 100] width 52 height 6
click at [206, 95] on div "Apply" at bounding box center [209, 98] width 11 height 6
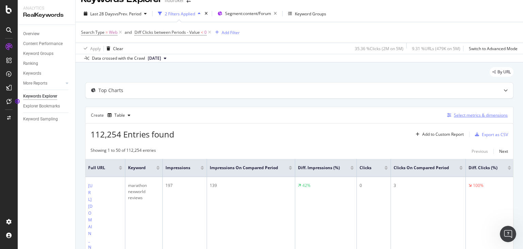
click at [470, 114] on div "Select metrics & dimensions" at bounding box center [481, 115] width 54 height 6
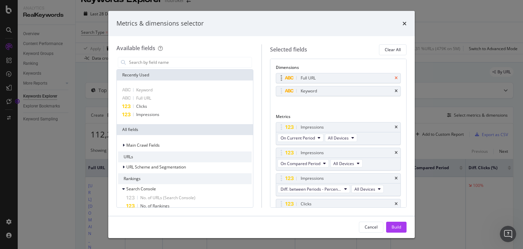
click at [395, 77] on icon "times" at bounding box center [396, 78] width 3 height 4
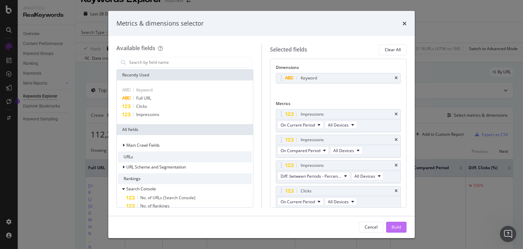
click at [401, 222] on div "Build" at bounding box center [397, 227] width 10 height 10
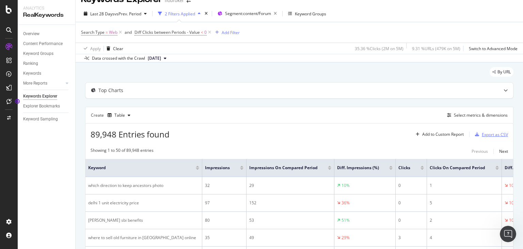
click at [487, 134] on div "Export as CSV" at bounding box center [495, 135] width 26 height 6
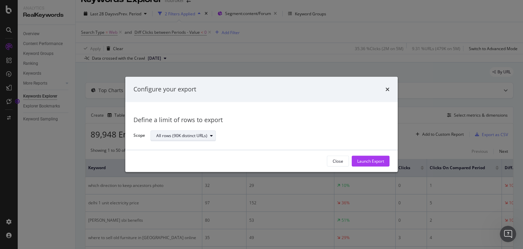
click at [210, 139] on div "All rows (90K distinct URLs)" at bounding box center [185, 136] width 59 height 10
click at [367, 159] on div "Launch Export" at bounding box center [370, 161] width 27 height 6
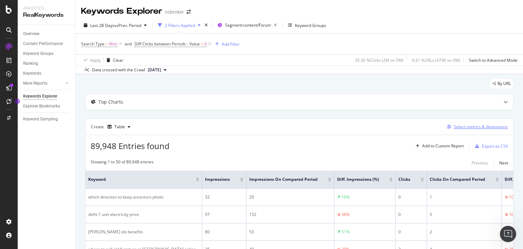
click at [463, 126] on div "Select metrics & dimensions" at bounding box center [481, 127] width 54 height 6
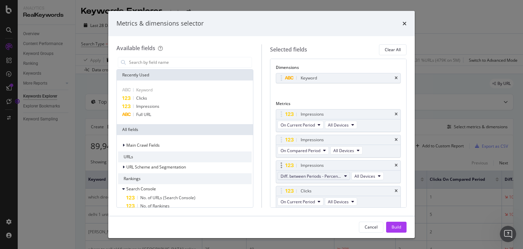
click at [346, 177] on icon "modal" at bounding box center [346, 176] width 3 height 4
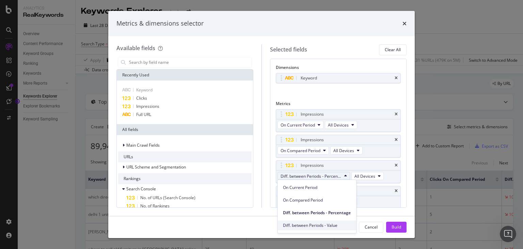
click at [323, 225] on span "Diff. between Periods - Value" at bounding box center [317, 225] width 68 height 6
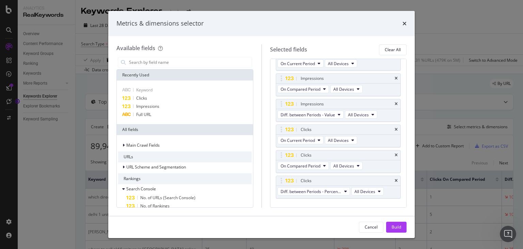
scroll to position [74, 0]
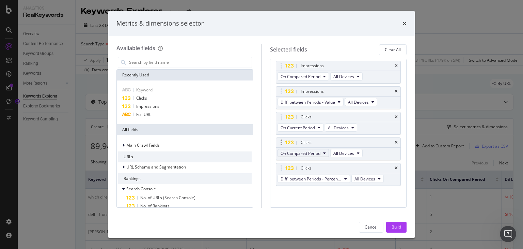
click at [323, 153] on icon "modal" at bounding box center [324, 153] width 3 height 4
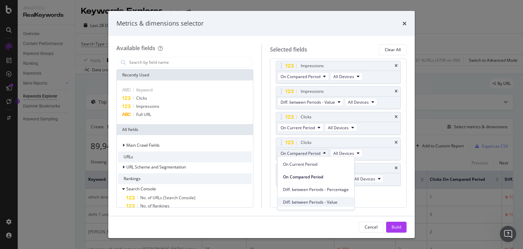
click at [330, 200] on span "Diff. between Periods - Value" at bounding box center [316, 202] width 66 height 6
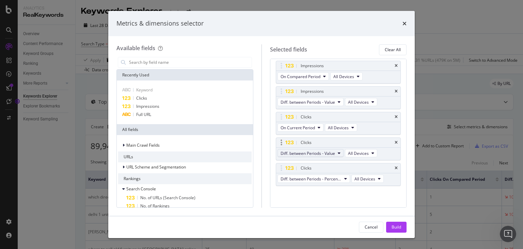
click at [329, 154] on span "Diff. between Periods - Value" at bounding box center [308, 153] width 55 height 6
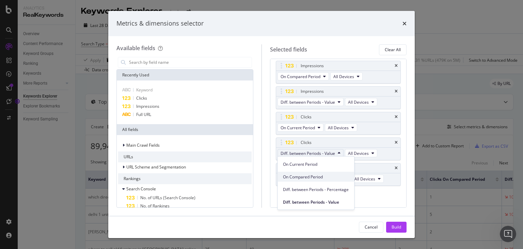
click at [320, 179] on span "On Compared Period" at bounding box center [316, 176] width 66 height 6
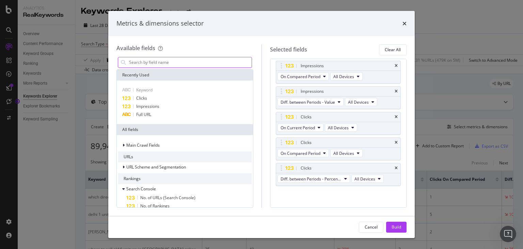
click at [162, 61] on input "modal" at bounding box center [189, 62] width 123 height 10
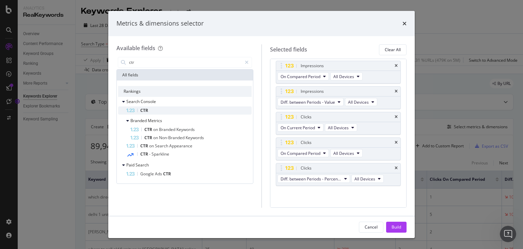
click at [160, 112] on div "CTR" at bounding box center [188, 110] width 125 height 8
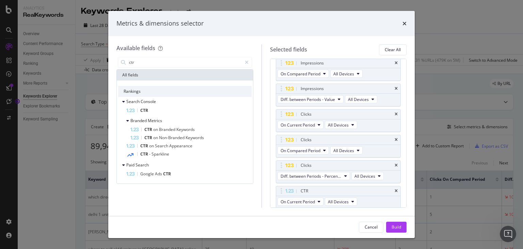
click at [160, 112] on div "CTR" at bounding box center [188, 110] width 125 height 8
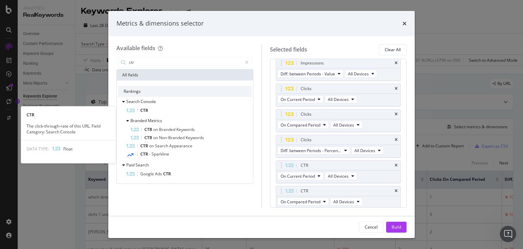
click at [160, 112] on div "CTR" at bounding box center [188, 110] width 125 height 8
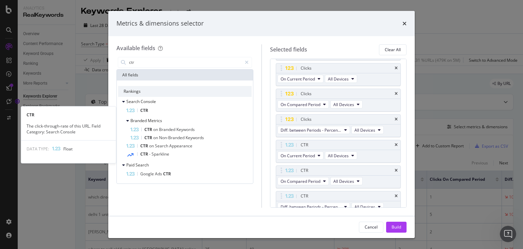
scroll to position [127, 0]
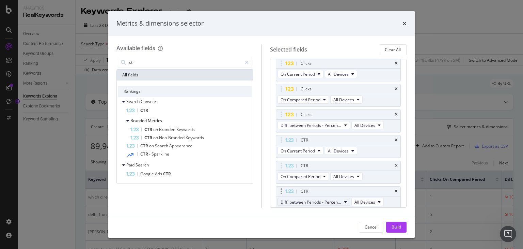
click at [317, 202] on span "Diff. between Periods - Percentage" at bounding box center [311, 202] width 61 height 6
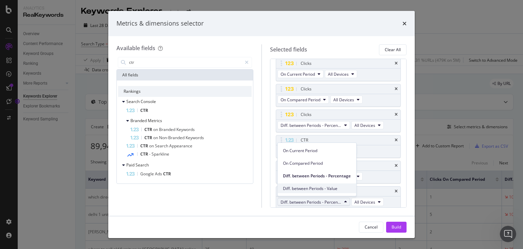
click at [316, 188] on span "Diff. between Periods - Value" at bounding box center [317, 188] width 68 height 6
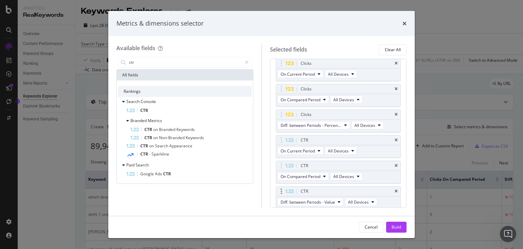
scroll to position [150, 0]
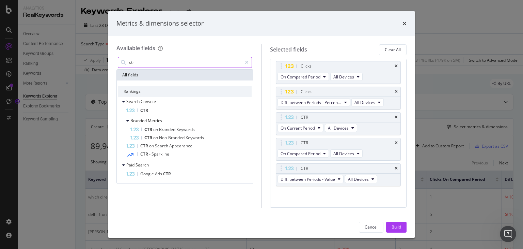
click at [156, 64] on input "ctr" at bounding box center [184, 62] width 113 height 10
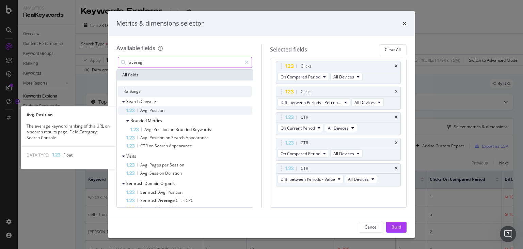
type input "averag"
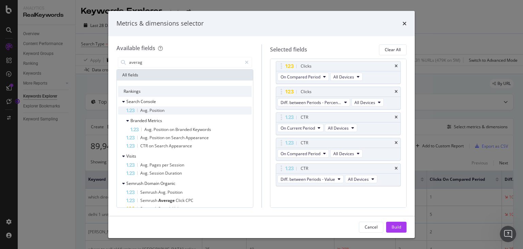
click at [151, 109] on span "Position" at bounding box center [157, 110] width 15 height 6
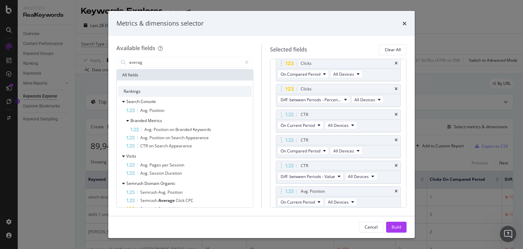
click at [151, 109] on span "Position" at bounding box center [157, 110] width 15 height 6
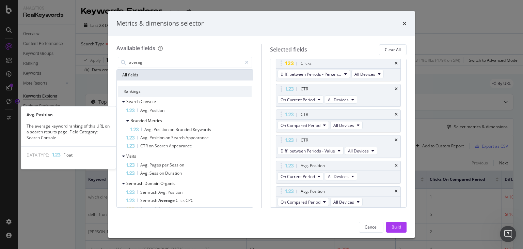
scroll to position [204, 0]
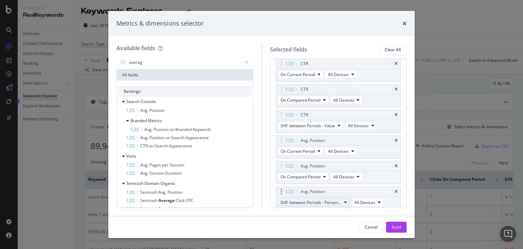
click at [304, 200] on span "Diff. between Periods - Percentage" at bounding box center [311, 202] width 61 height 6
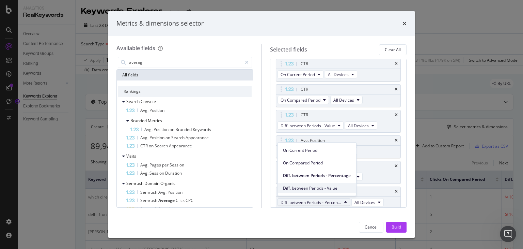
click at [320, 189] on span "Diff. between Periods - Value" at bounding box center [317, 188] width 68 height 6
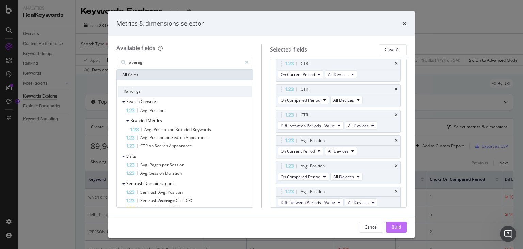
click at [397, 225] on div "Build" at bounding box center [397, 227] width 10 height 6
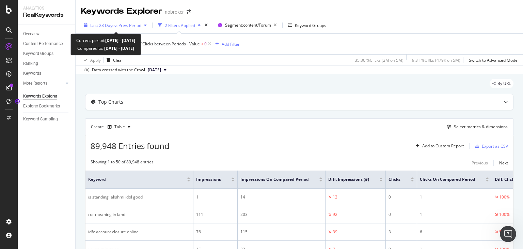
click at [149, 26] on div "button" at bounding box center [145, 25] width 8 height 4
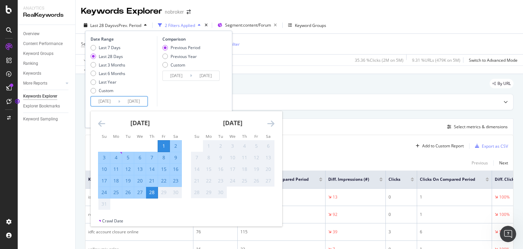
click at [134, 101] on input "[DATE]" at bounding box center [133, 101] width 27 height 10
click at [101, 120] on icon "Move backward to switch to the previous month." at bounding box center [101, 123] width 7 height 8
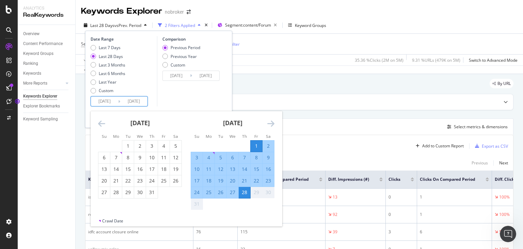
click at [210, 97] on div "Comparison Previous Period Previous Year Custom [DATE] Navigate forward to inte…" at bounding box center [189, 71] width 65 height 70
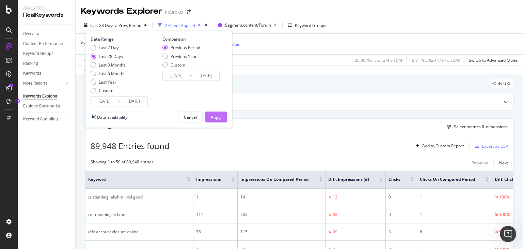
click at [214, 120] on div "Apply" at bounding box center [216, 117] width 11 height 10
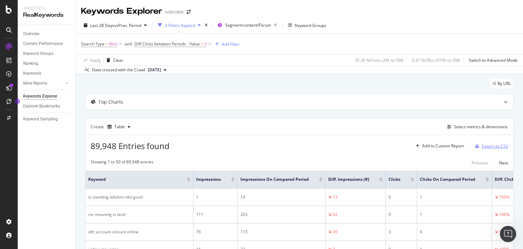
click at [477, 146] on div "button" at bounding box center [478, 146] width 10 height 4
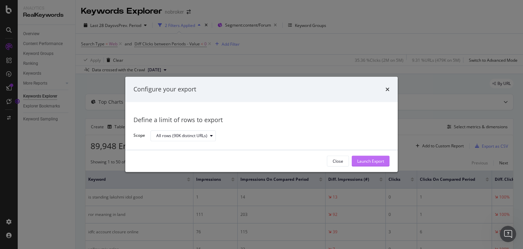
click at [377, 162] on div "Launch Export" at bounding box center [370, 161] width 27 height 6
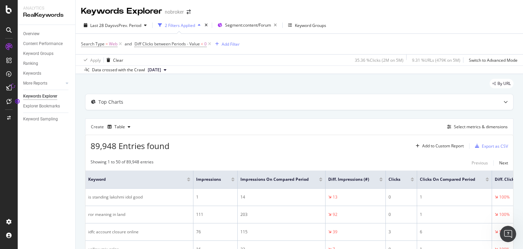
click at [492, 27] on div "Last 28 Days vs Prev. Period 2 Filters Applied Segment: content/Forum Keyword G…" at bounding box center [300, 27] width 448 height 14
drag, startPoint x: 492, startPoint y: 27, endPoint x: 432, endPoint y: 21, distance: 59.6
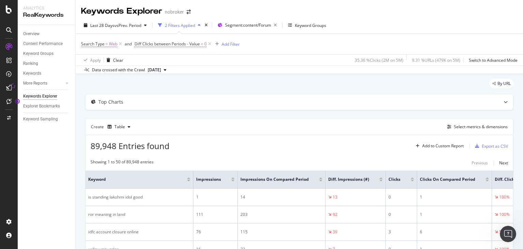
click at [432, 21] on div "Last 28 Days vs Prev. Period 2 Filters Applied Segment: content/Forum Keyword G…" at bounding box center [300, 27] width 448 height 14
click at [413, 21] on div "Last 28 Days vs Prev. Period 2 Filters Applied Segment: content/Forum Keyword G…" at bounding box center [300, 27] width 448 height 14
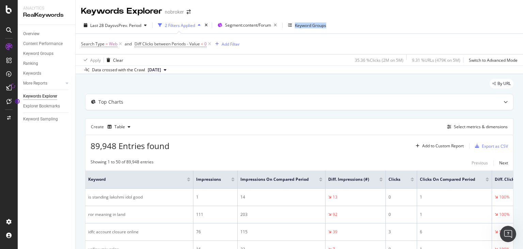
click at [413, 21] on div "Last 28 Days vs Prev. Period 2 Filters Applied Segment: content/Forum Keyword G…" at bounding box center [300, 27] width 448 height 14
drag, startPoint x: 413, startPoint y: 21, endPoint x: 393, endPoint y: 9, distance: 23.6
click at [393, 9] on div "Keywords Explorer nobroker" at bounding box center [300, 8] width 448 height 17
drag, startPoint x: 393, startPoint y: 9, endPoint x: 374, endPoint y: 24, distance: 24.2
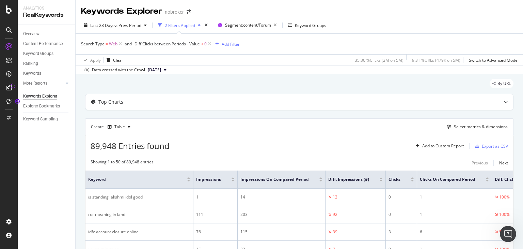
click at [374, 24] on div "Last 28 Days vs Prev. Period 2 Filters Applied Segment: content/Forum Keyword G…" at bounding box center [300, 27] width 448 height 14
drag, startPoint x: 374, startPoint y: 24, endPoint x: 386, endPoint y: 13, distance: 15.7
click at [386, 13] on div "Keywords Explorer nobroker" at bounding box center [300, 8] width 448 height 17
